Goal: Information Seeking & Learning: Learn about a topic

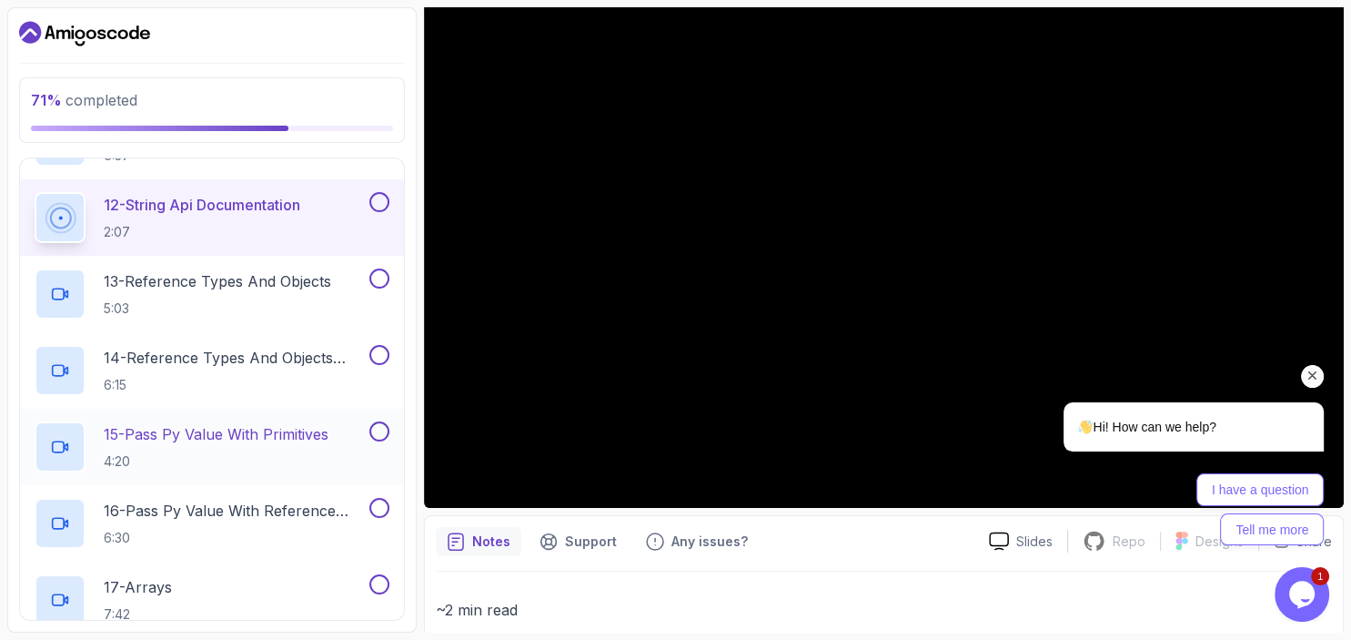
scroll to position [1096, 0]
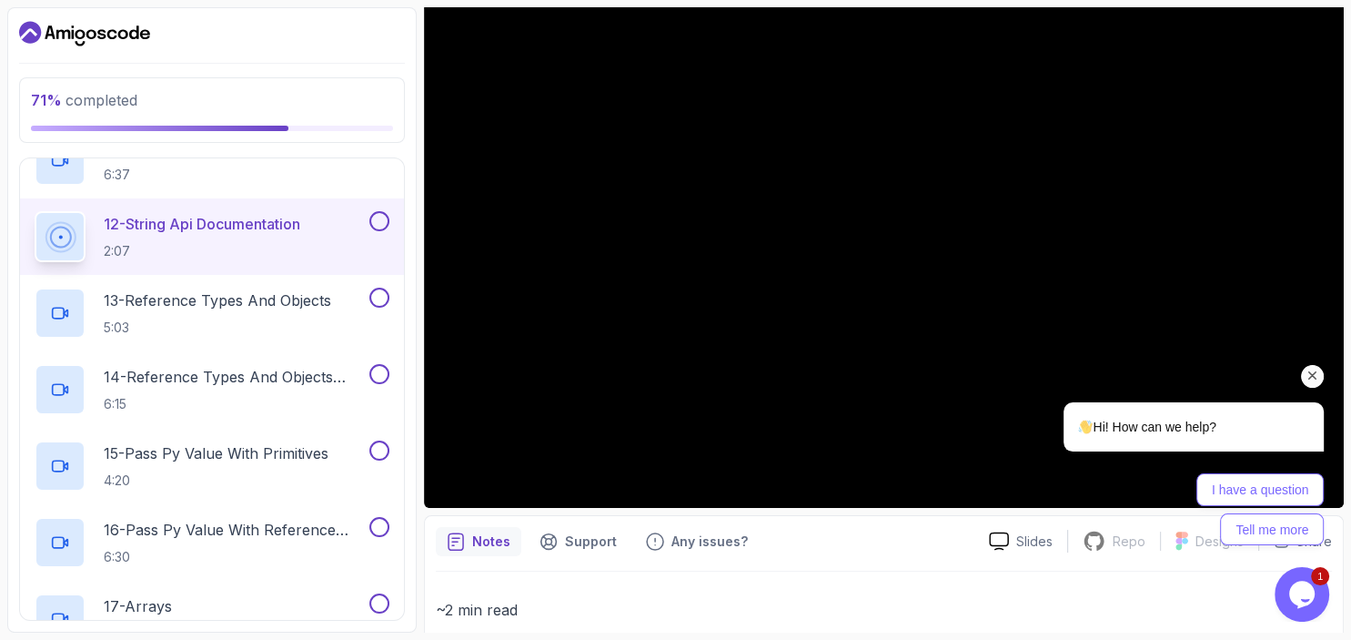
click at [1082, 475] on div "I have a question Tell me more" at bounding box center [1194, 509] width 260 height 72
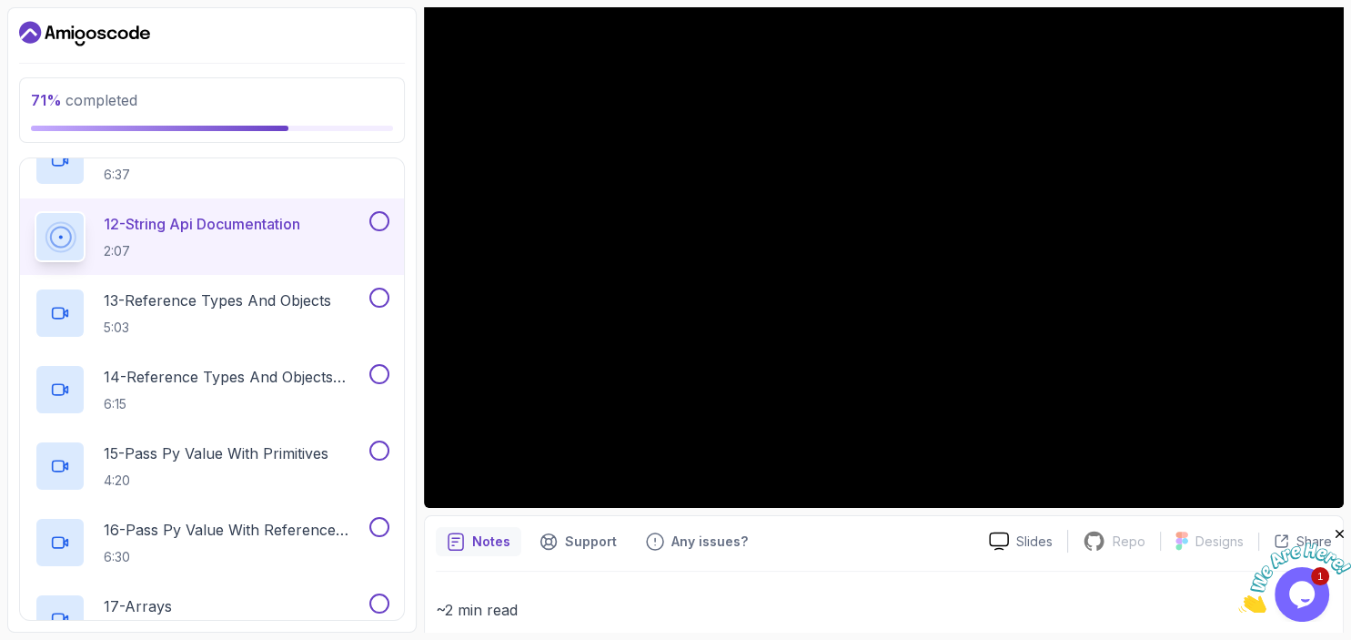
click at [1309, 379] on div "Back Rate this chat Insert emoji Customer Support New messages Hi! How can we h…" at bounding box center [1174, 313] width 318 height 473
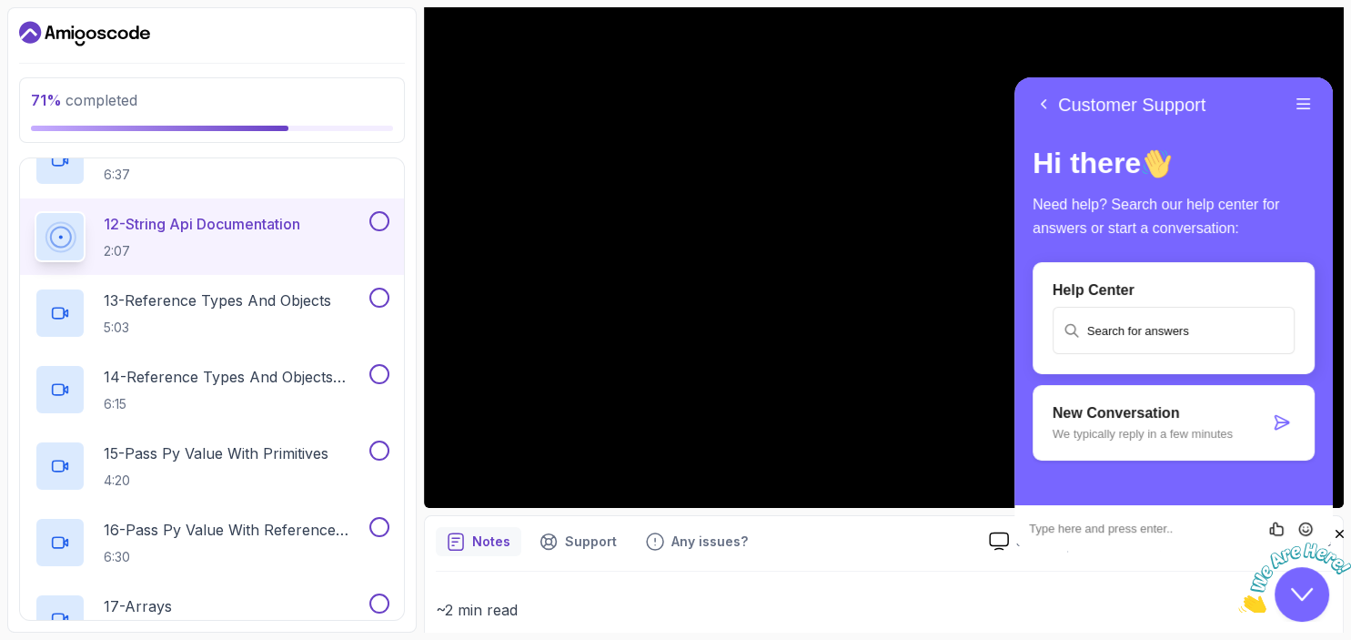
scroll to position [0, 0]
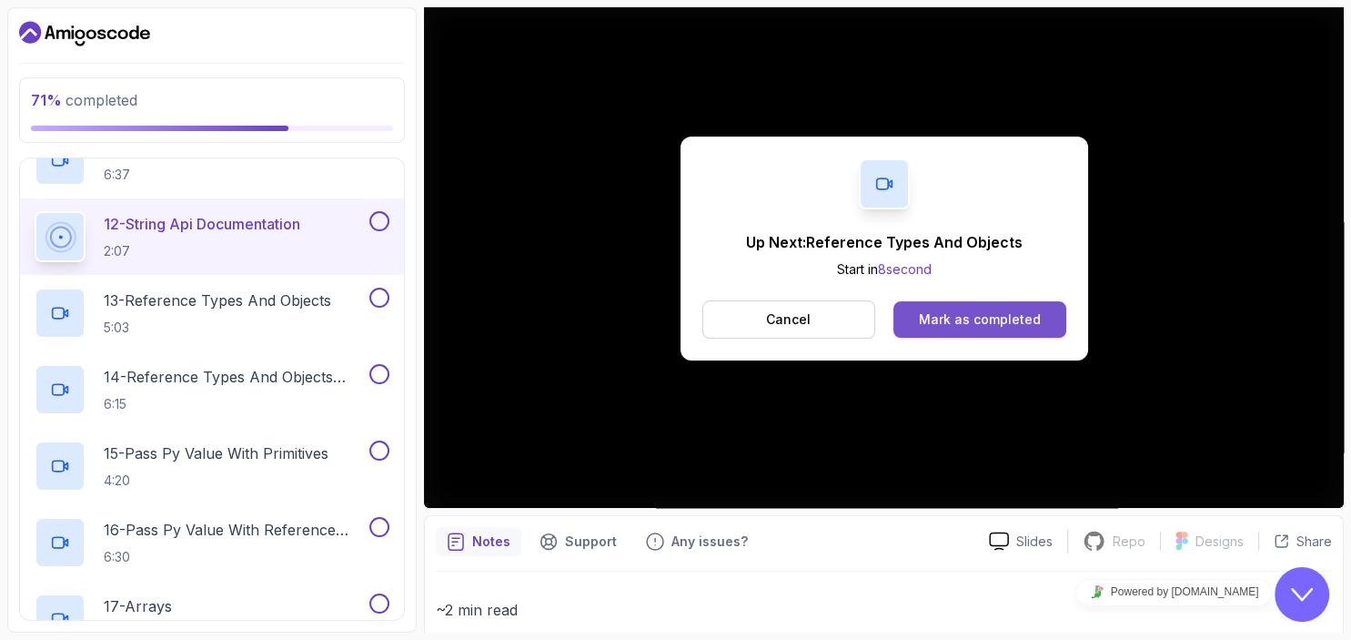
click at [930, 315] on div "Mark as completed" at bounding box center [980, 319] width 122 height 18
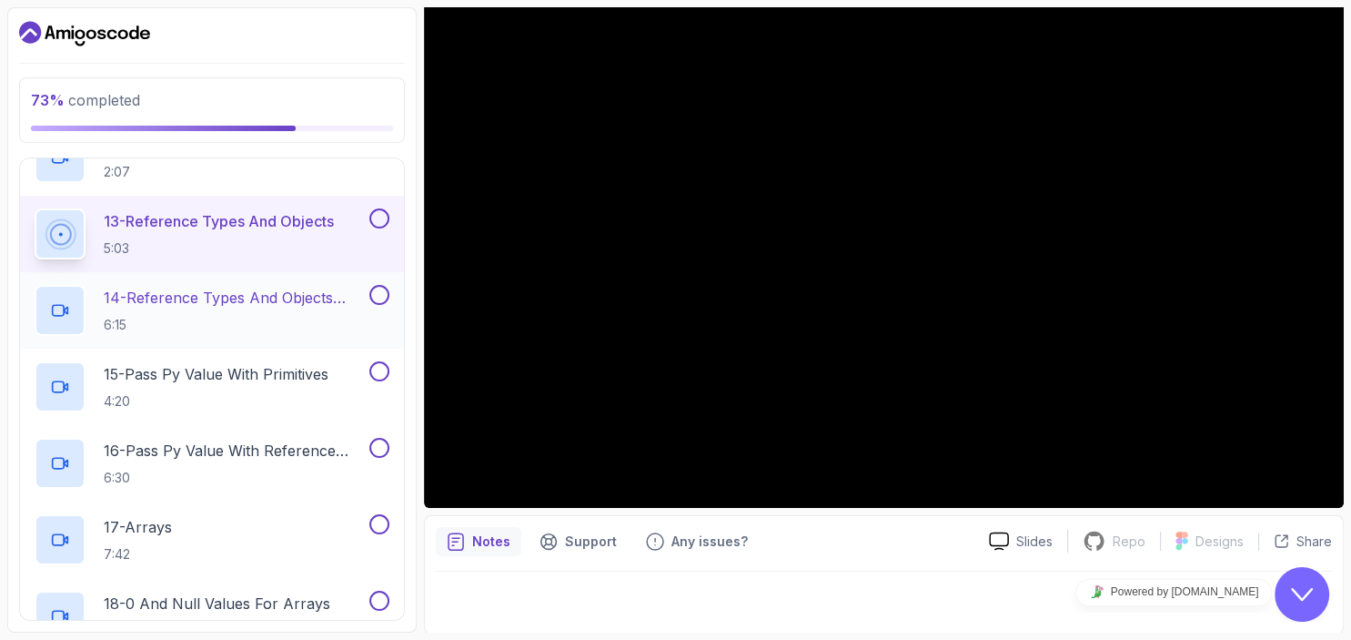
scroll to position [1174, 0]
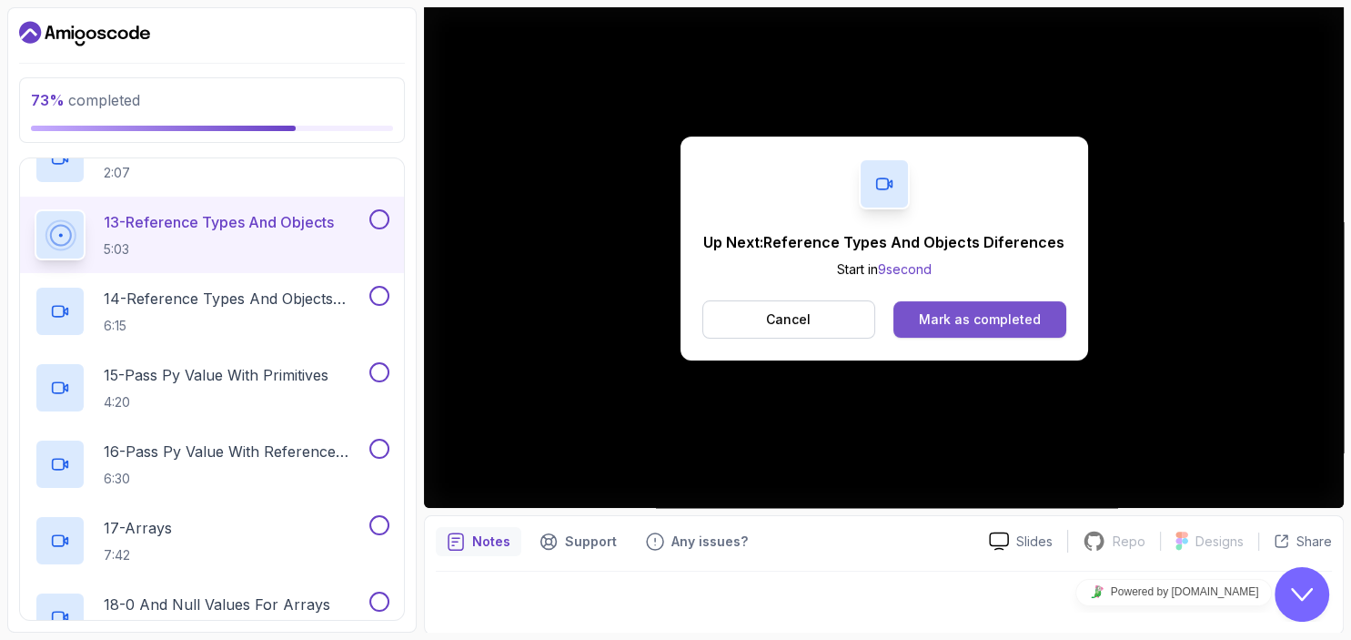
click at [1002, 316] on div "Mark as completed" at bounding box center [980, 319] width 122 height 18
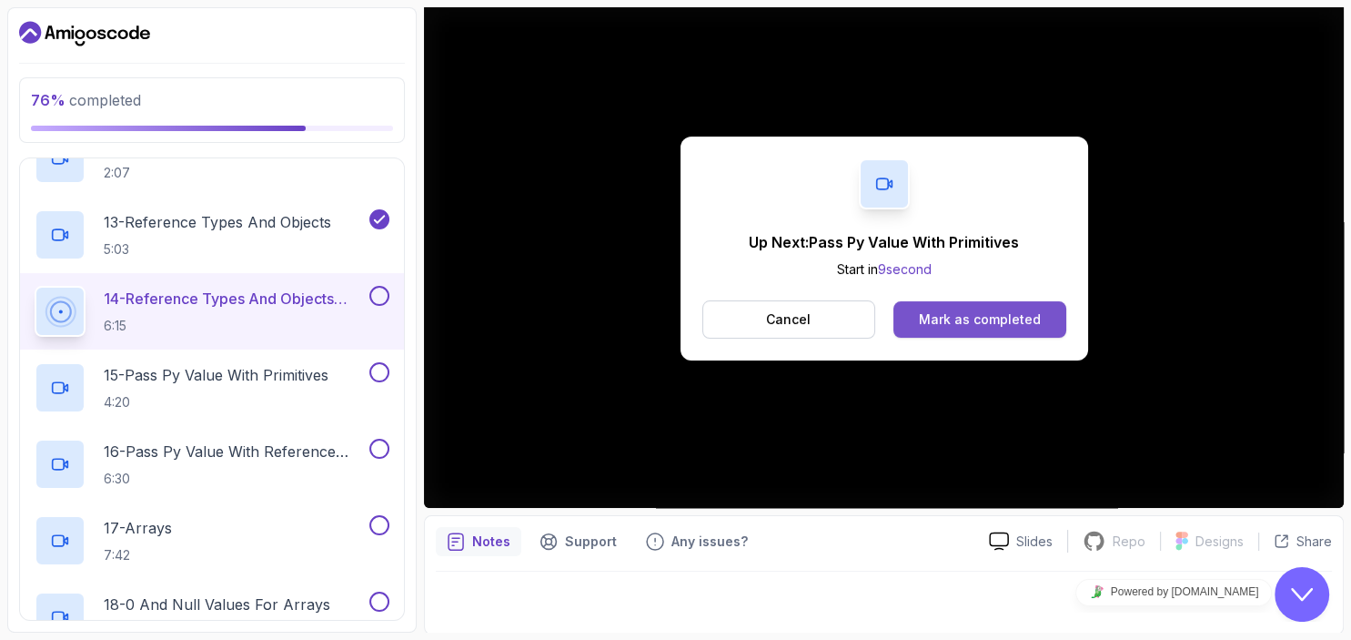
click at [974, 323] on div "Mark as completed" at bounding box center [980, 319] width 122 height 18
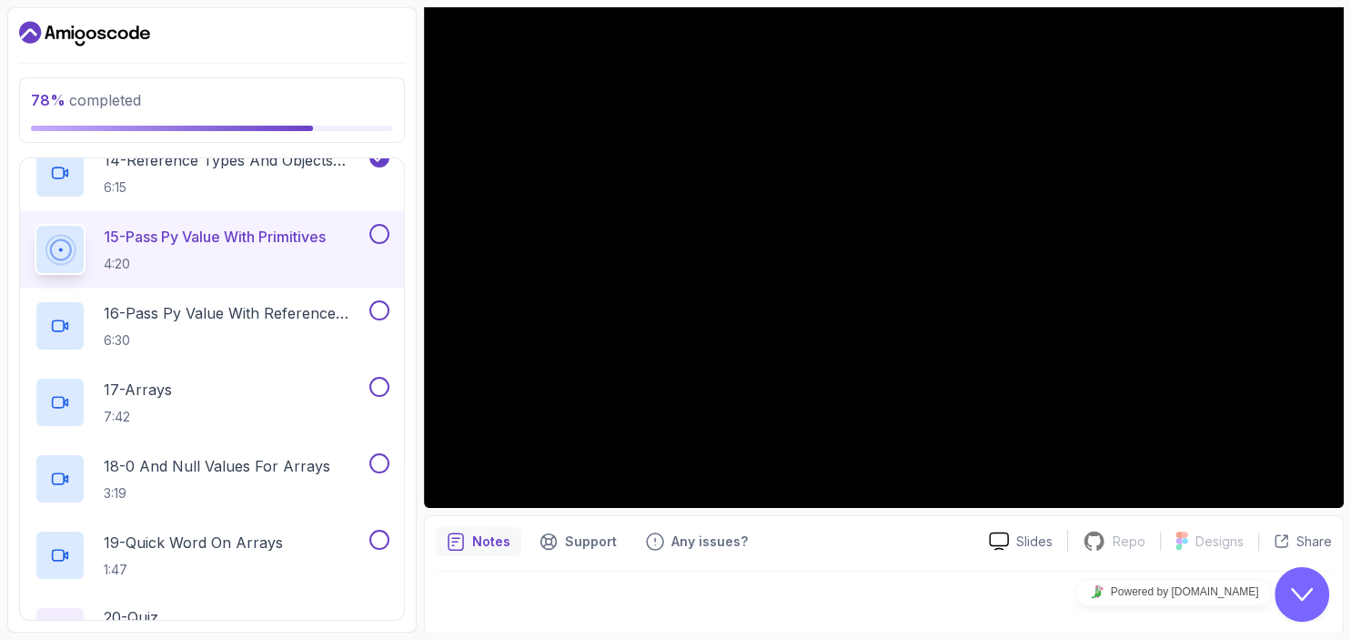
scroll to position [1311, 0]
click at [382, 237] on button at bounding box center [379, 235] width 20 height 20
click at [378, 313] on button at bounding box center [379, 311] width 20 height 20
click at [252, 395] on div "17 - Arrays 7:42" at bounding box center [200, 403] width 331 height 51
